Goal: Information Seeking & Learning: Learn about a topic

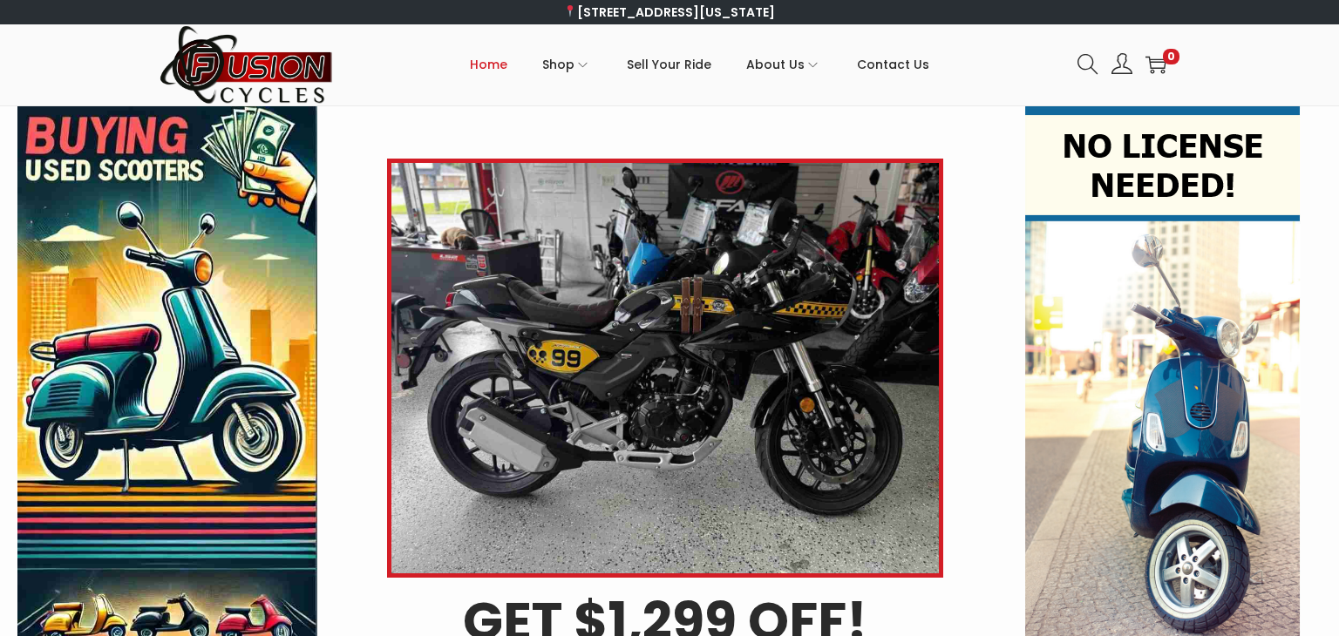
click at [767, 385] on img at bounding box center [665, 368] width 556 height 419
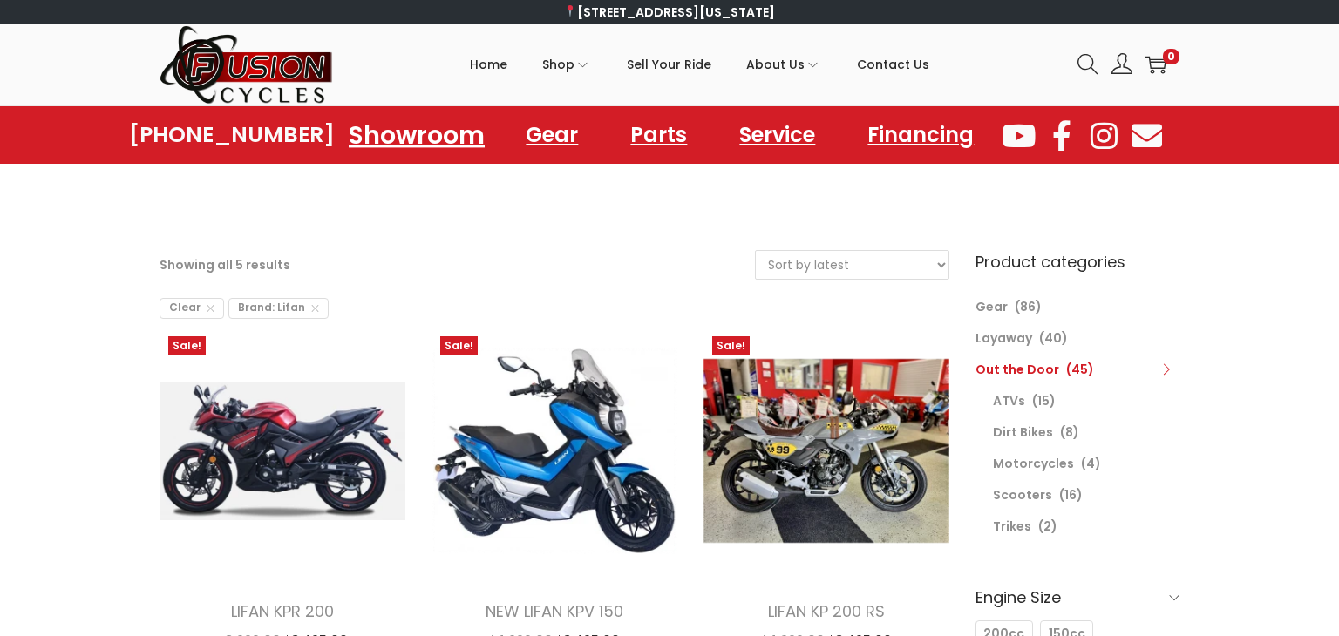
click at [447, 136] on link "Showroom" at bounding box center [417, 135] width 178 height 48
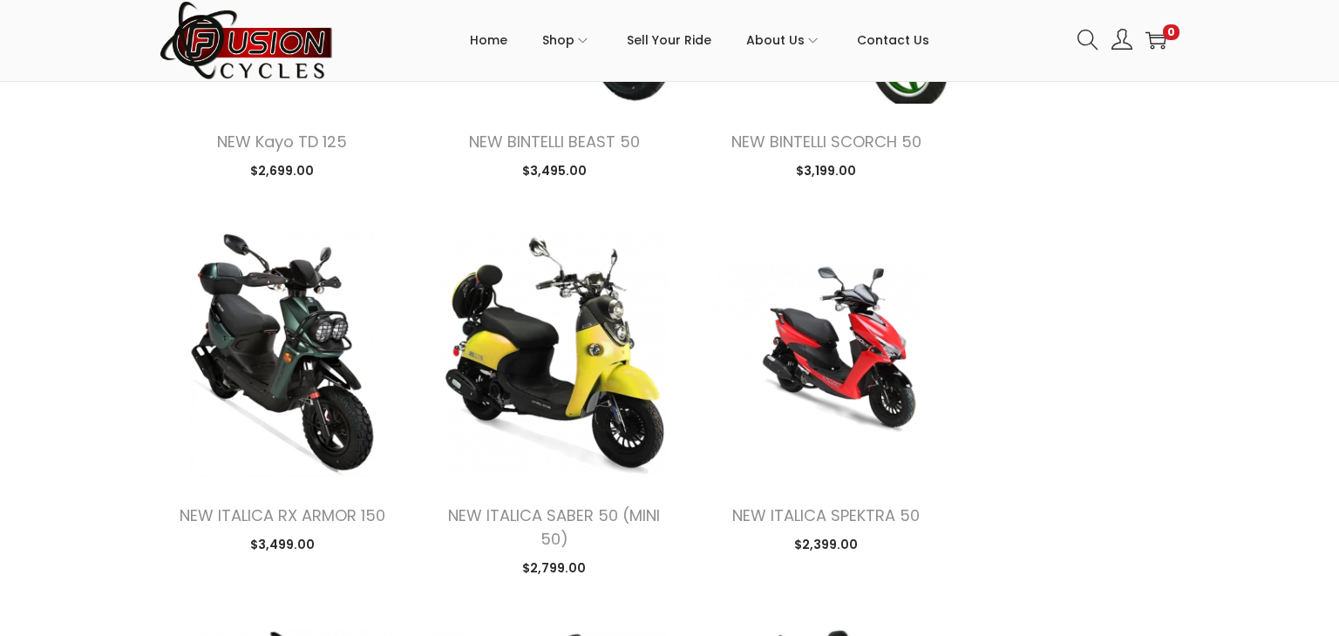
scroll to position [2370, 0]
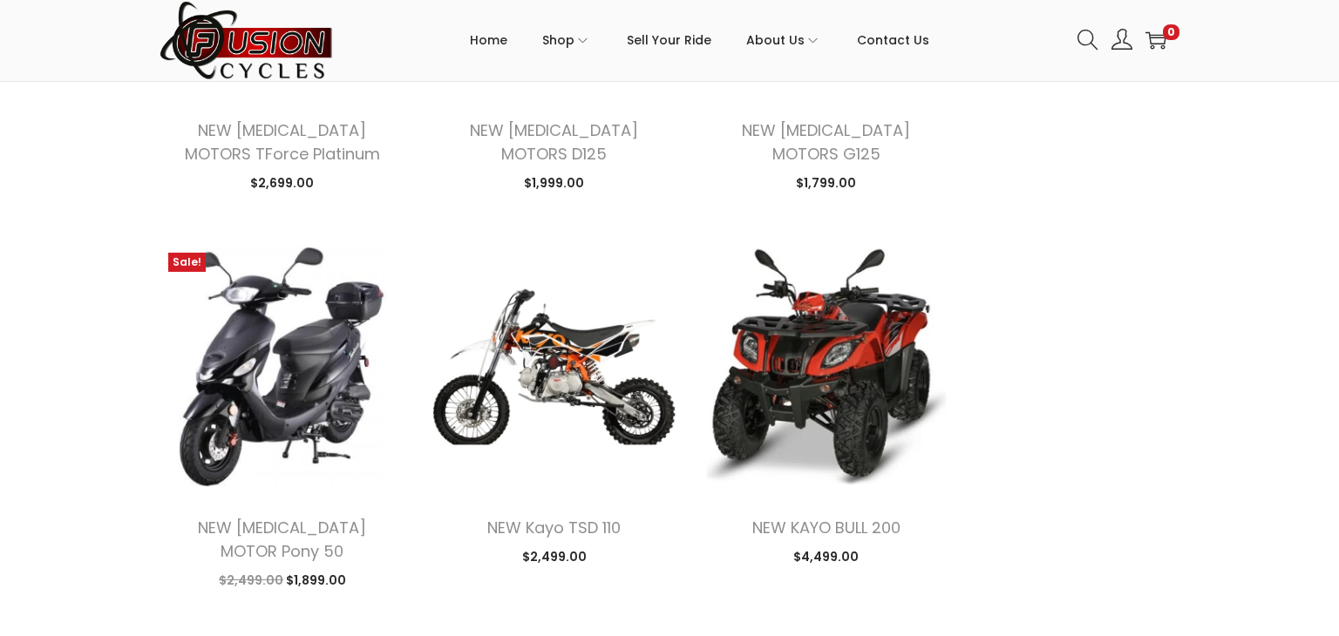
scroll to position [4706, 0]
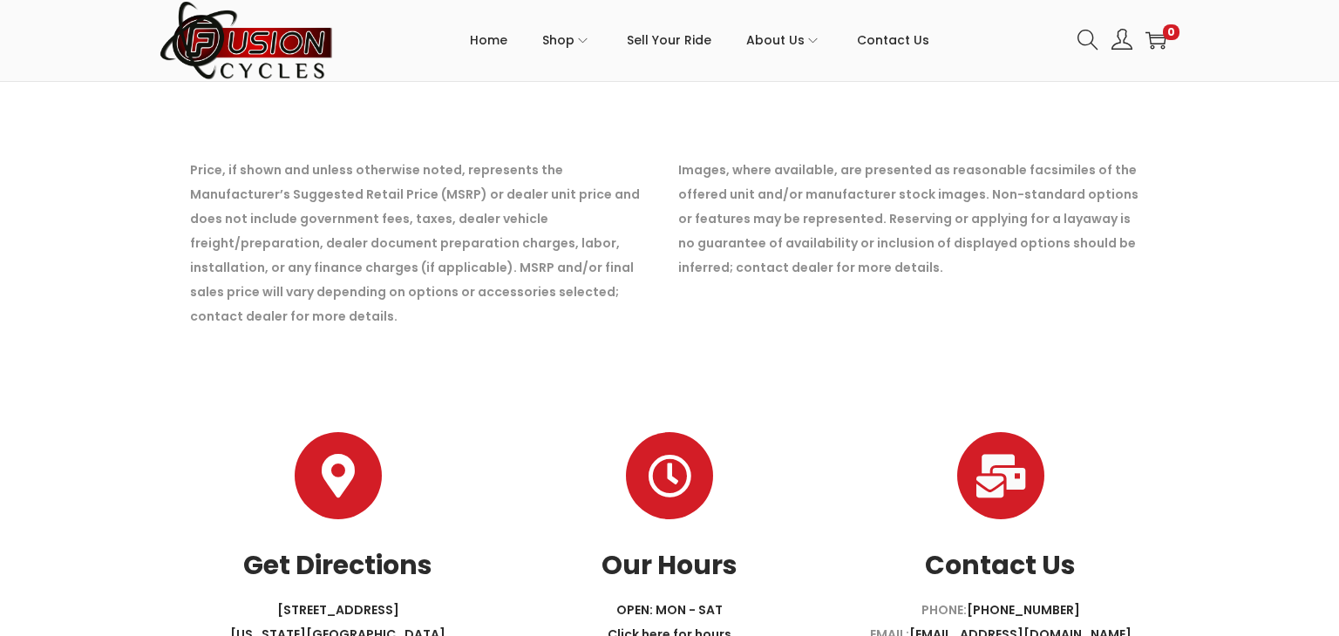
scroll to position [6437, 0]
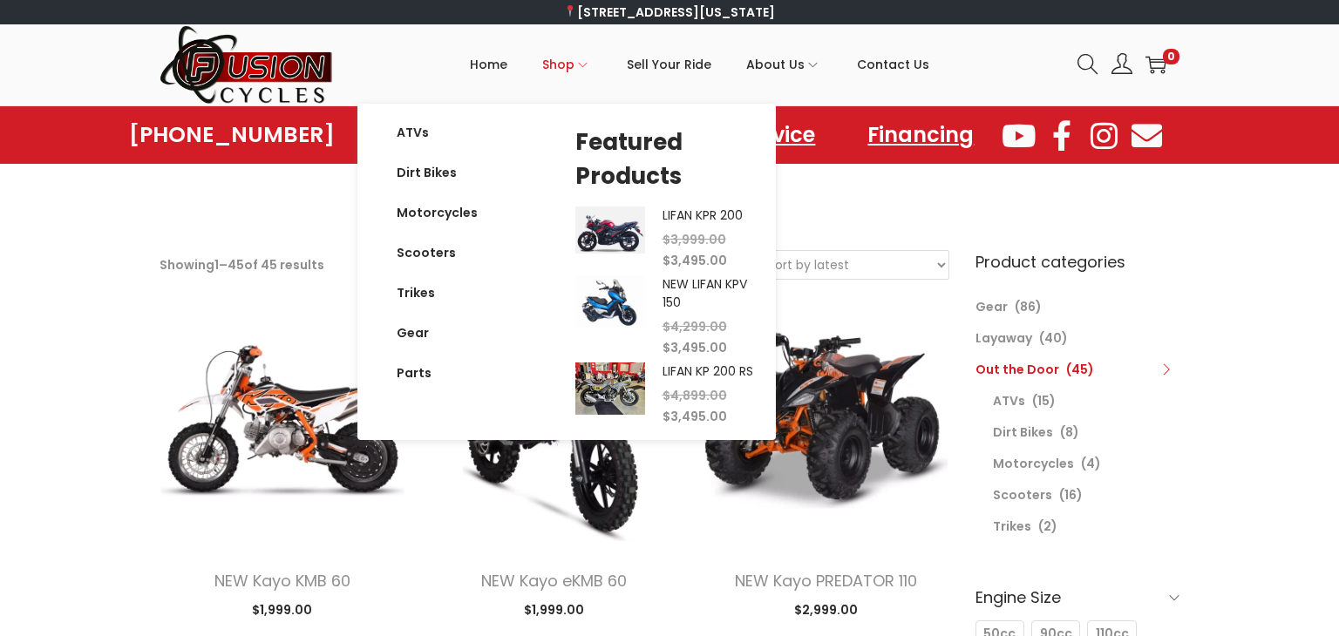
click at [563, 71] on span "Shop" at bounding box center [558, 65] width 32 height 44
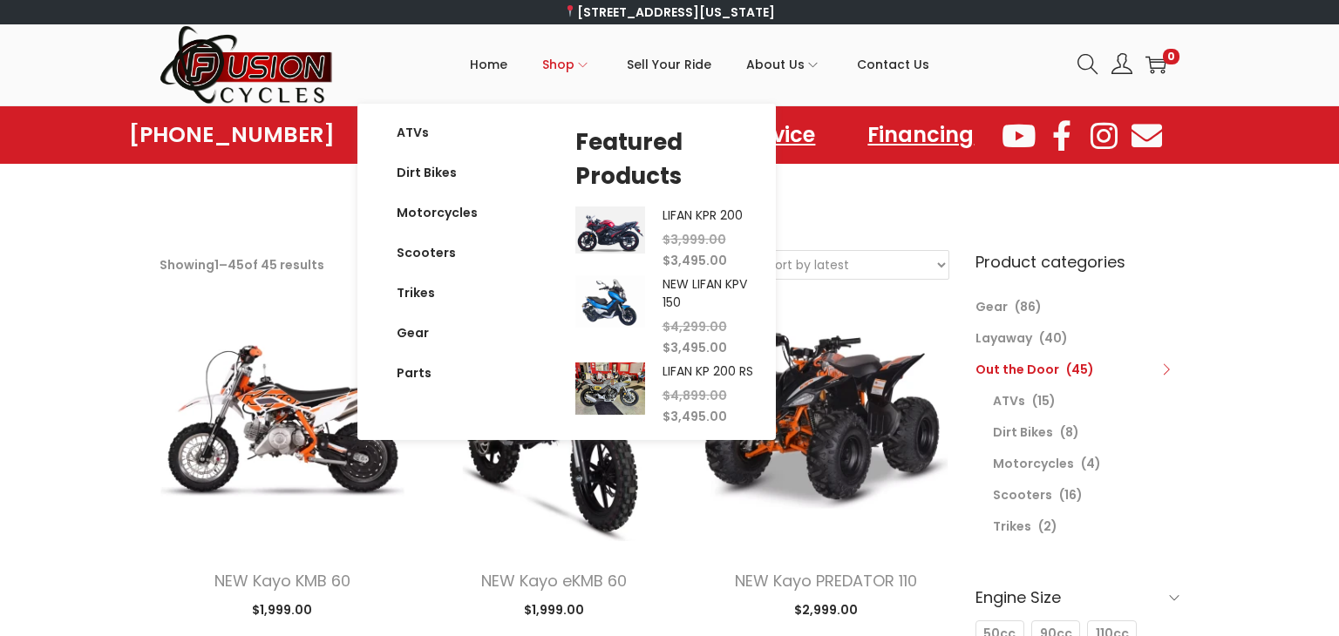
click at [563, 71] on span "Shop" at bounding box center [558, 65] width 32 height 44
